Goal: Understand site structure: Grasp the organization and layout of the website

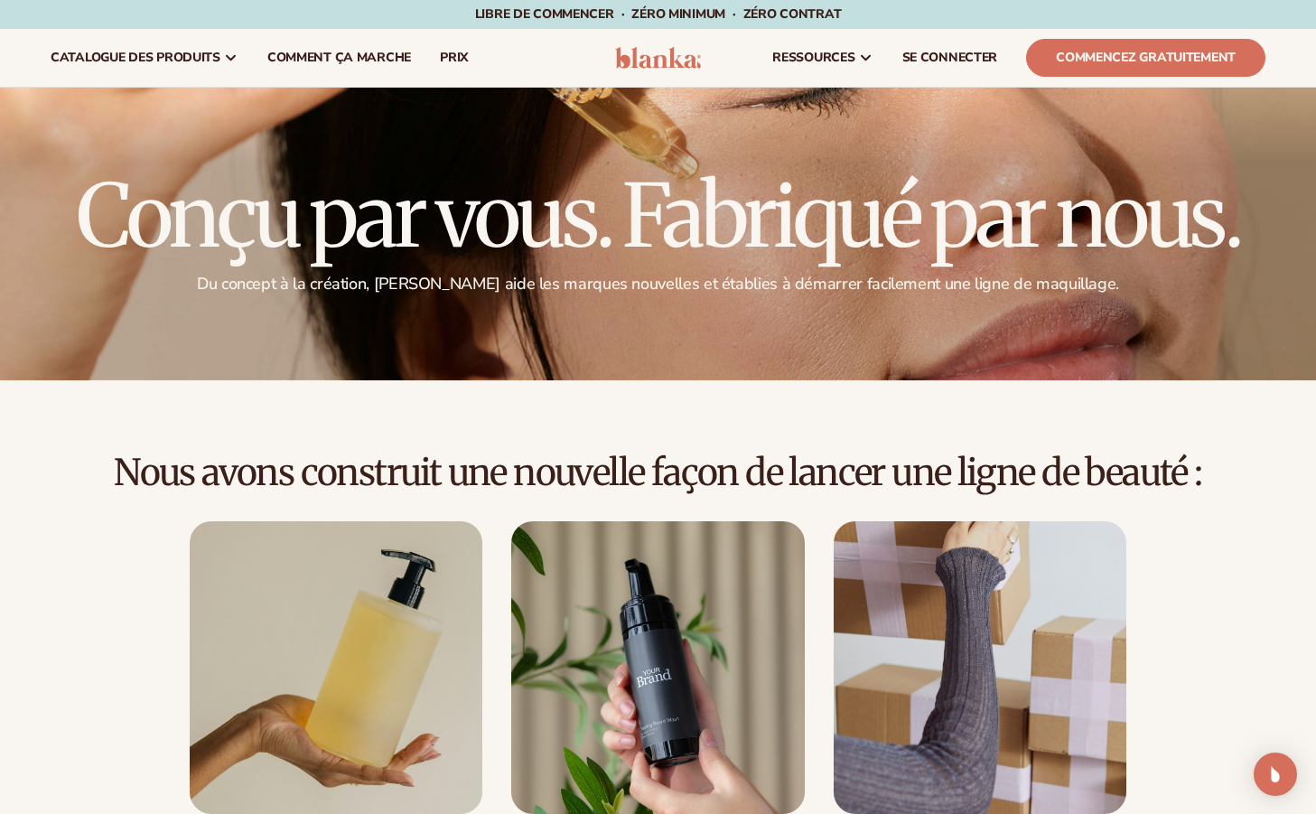
scroll to position [3649, 0]
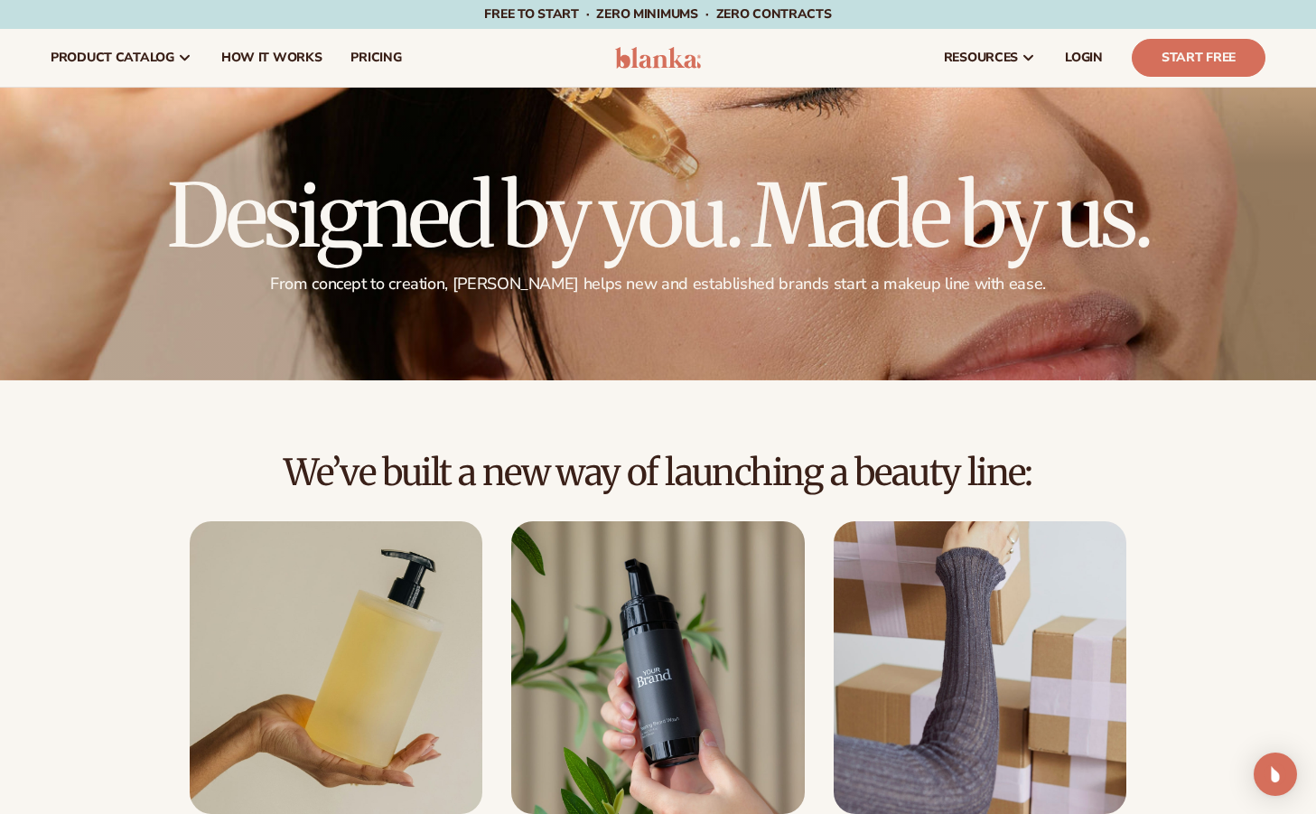
click at [683, 55] on img at bounding box center [658, 58] width 86 height 22
